Goal: Task Accomplishment & Management: Manage account settings

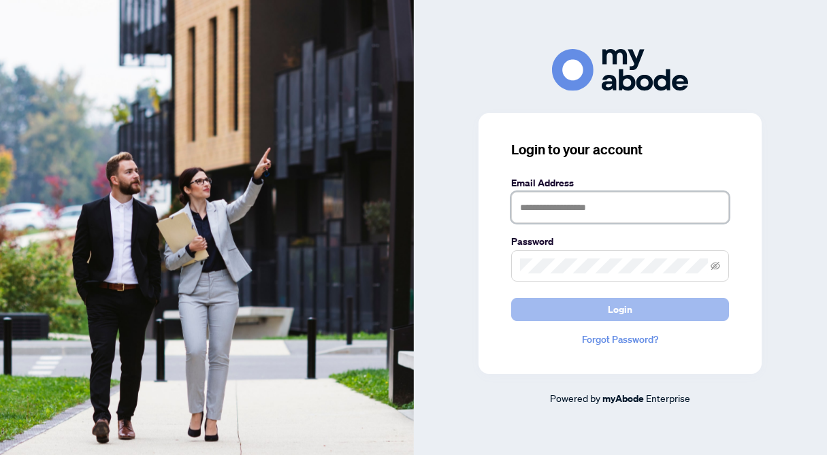
type input "**********"
click at [664, 312] on button "Login" at bounding box center [620, 309] width 218 height 23
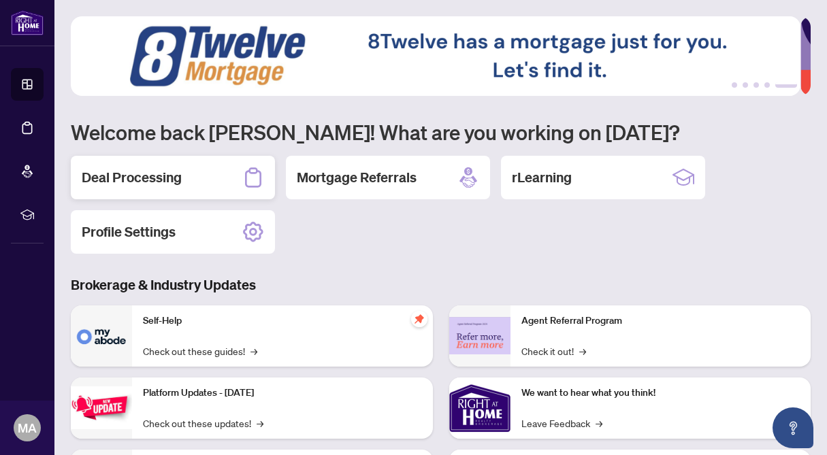
click at [142, 173] on h2 "Deal Processing" at bounding box center [132, 177] width 100 height 19
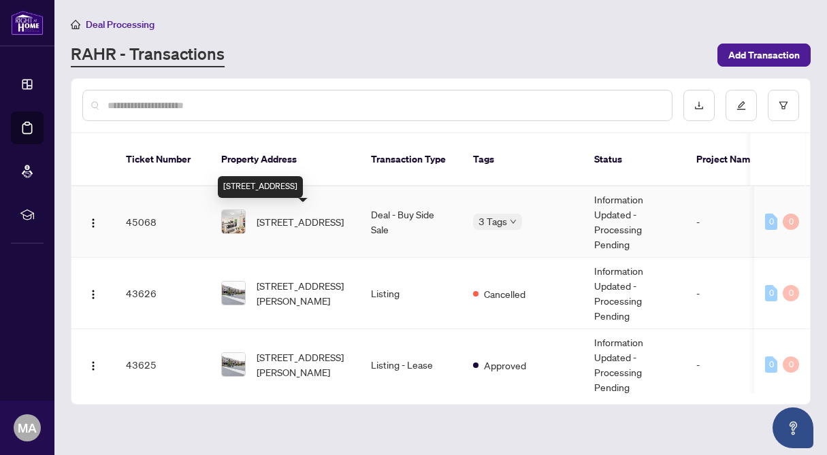
click at [333, 229] on span "[STREET_ADDRESS]" at bounding box center [300, 221] width 87 height 15
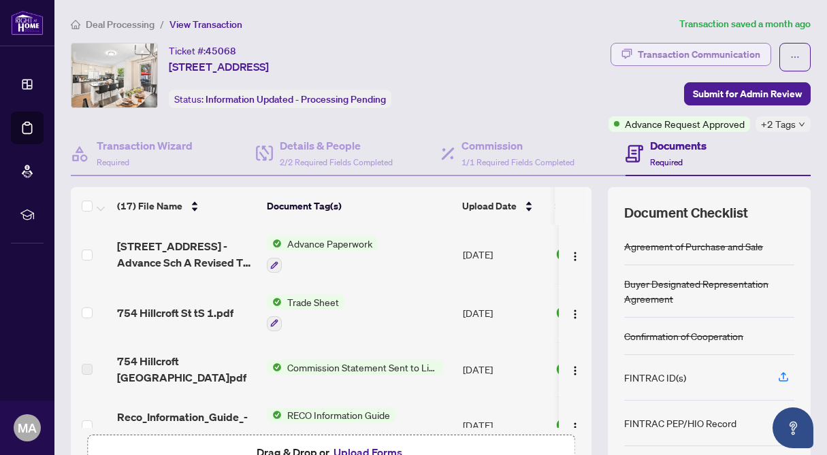
click at [723, 52] on div "Transaction Communication" at bounding box center [699, 55] width 122 height 22
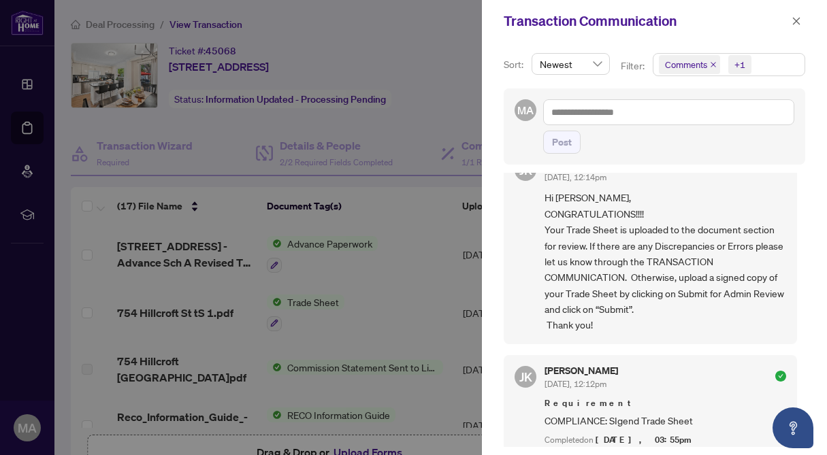
scroll to position [56, 0]
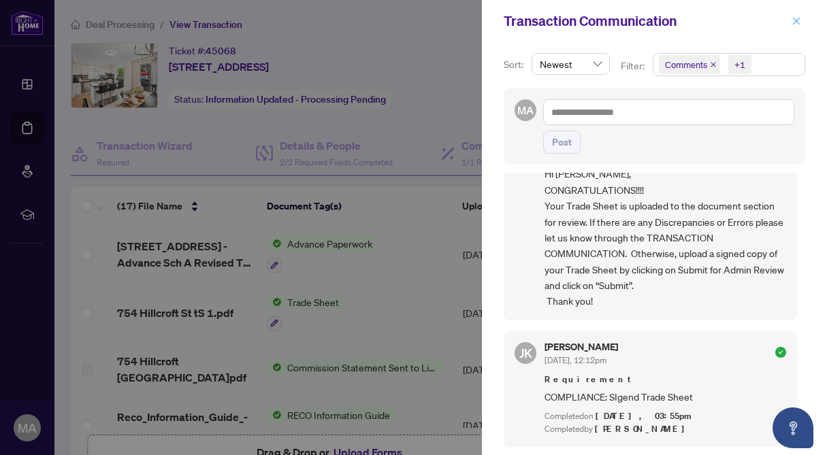
click at [794, 25] on span "button" at bounding box center [796, 21] width 10 height 22
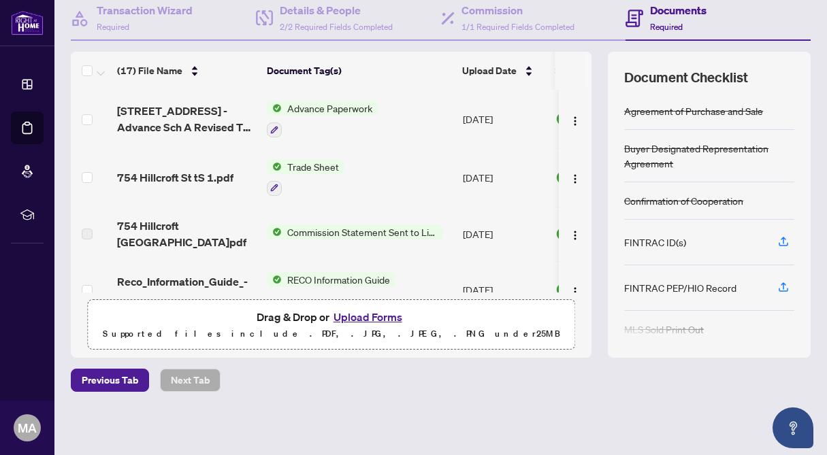
scroll to position [0, 0]
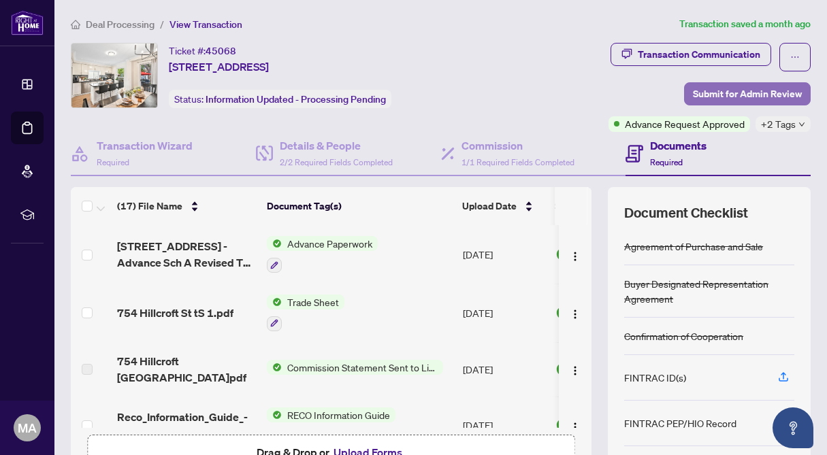
click at [702, 94] on span "Submit for Admin Review" at bounding box center [747, 94] width 109 height 22
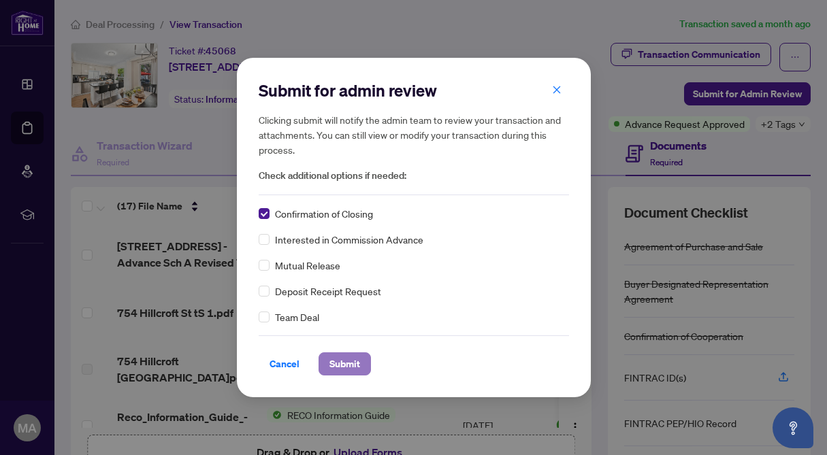
click at [329, 371] on span "Submit" at bounding box center [344, 364] width 31 height 22
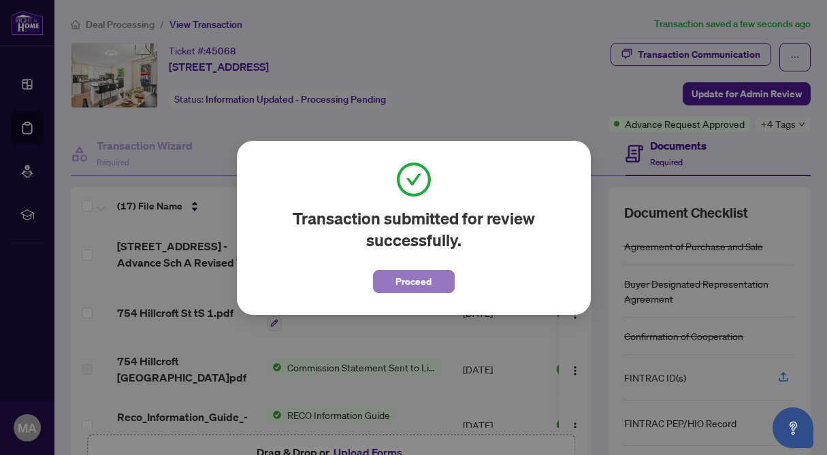
click at [418, 285] on span "Proceed" at bounding box center [413, 282] width 36 height 22
